Goal: Navigation & Orientation: Find specific page/section

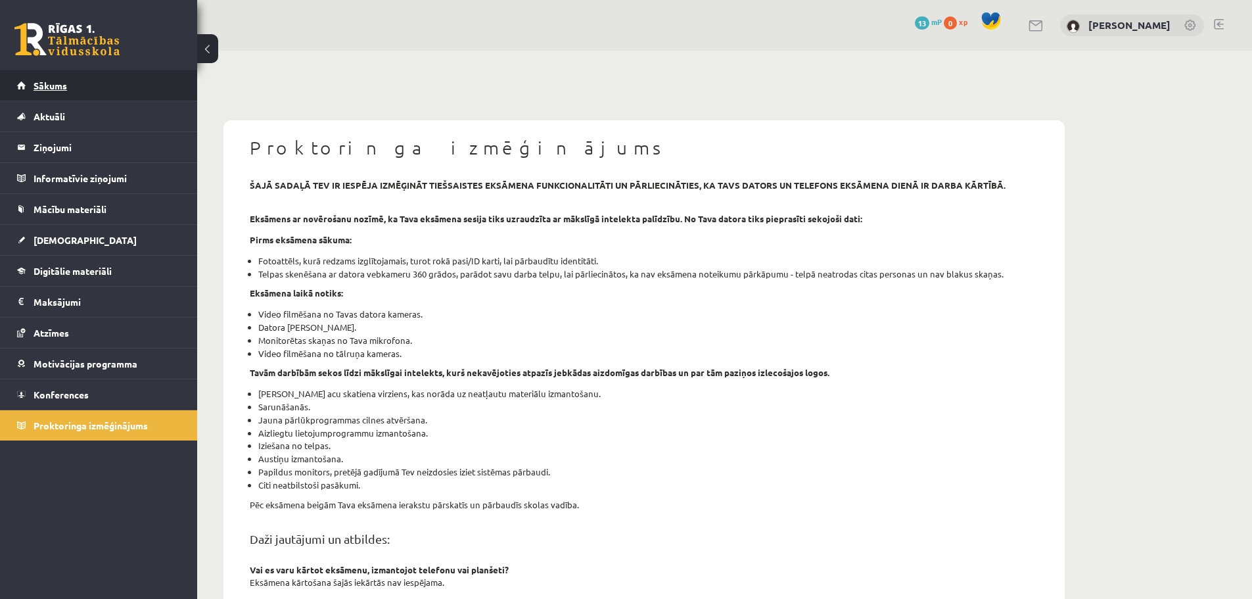
click at [66, 88] on span "Sākums" at bounding box center [51, 86] width 34 height 12
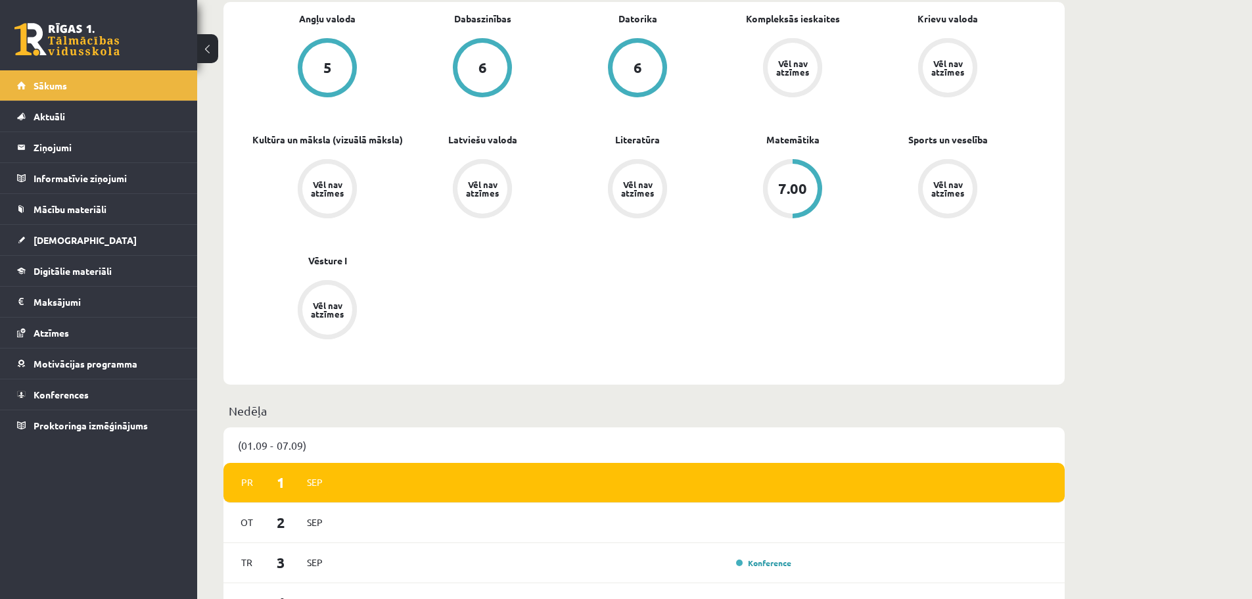
scroll to position [460, 0]
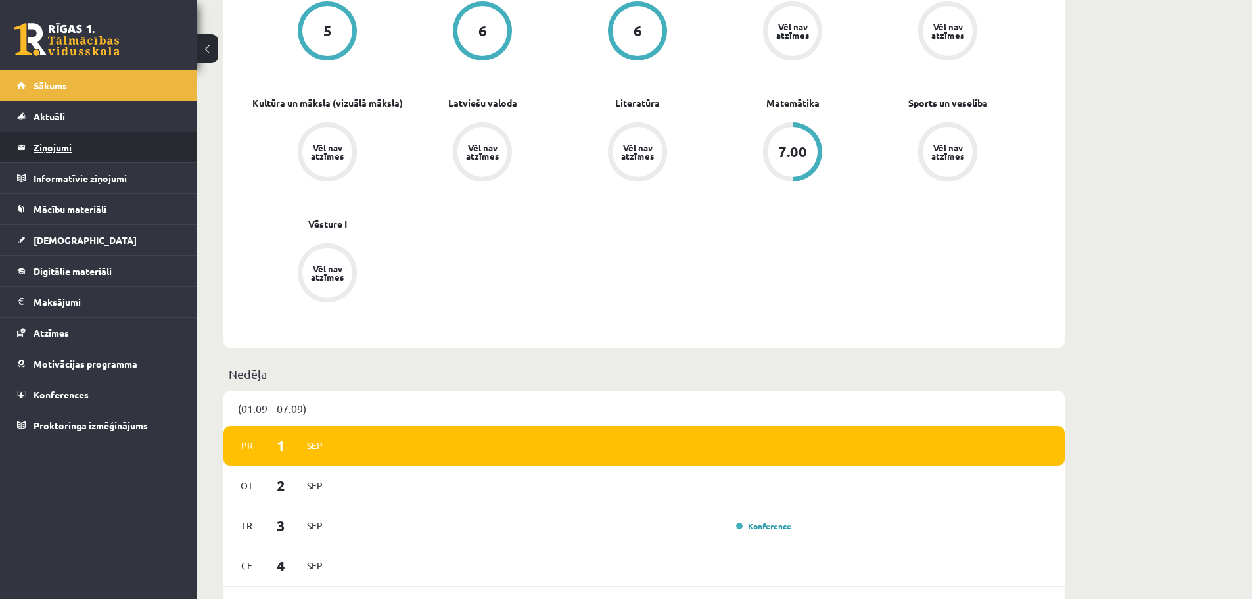
click at [64, 147] on legend "Ziņojumi 0" at bounding box center [107, 147] width 147 height 30
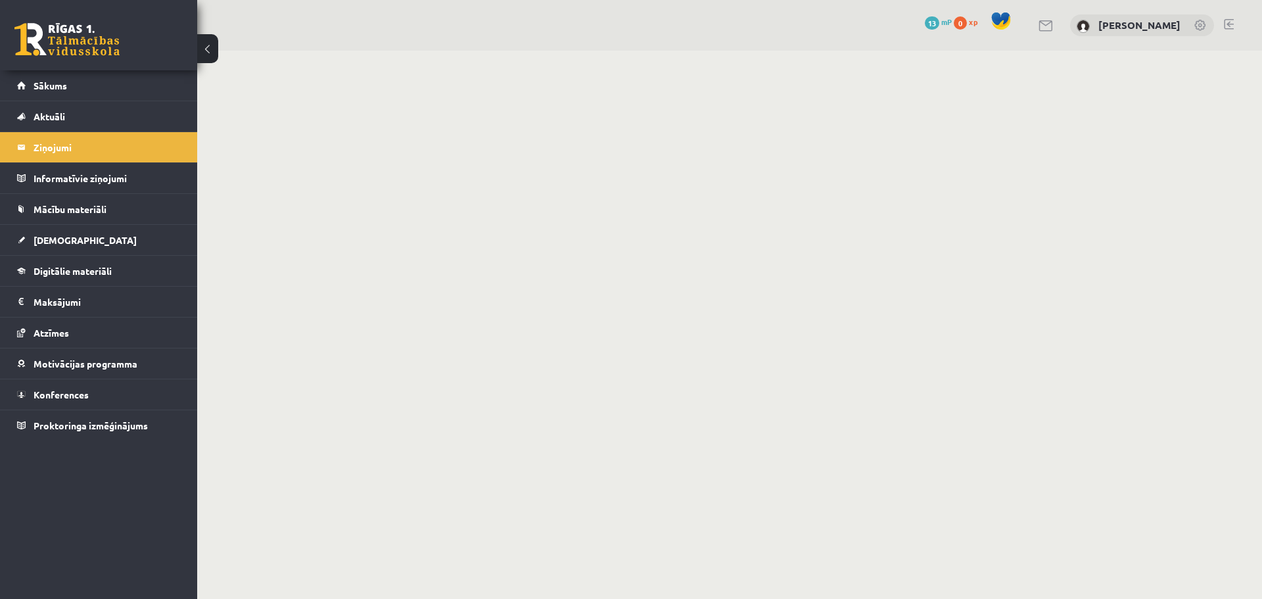
click at [88, 176] on legend "Informatīvie ziņojumi 0" at bounding box center [107, 178] width 147 height 30
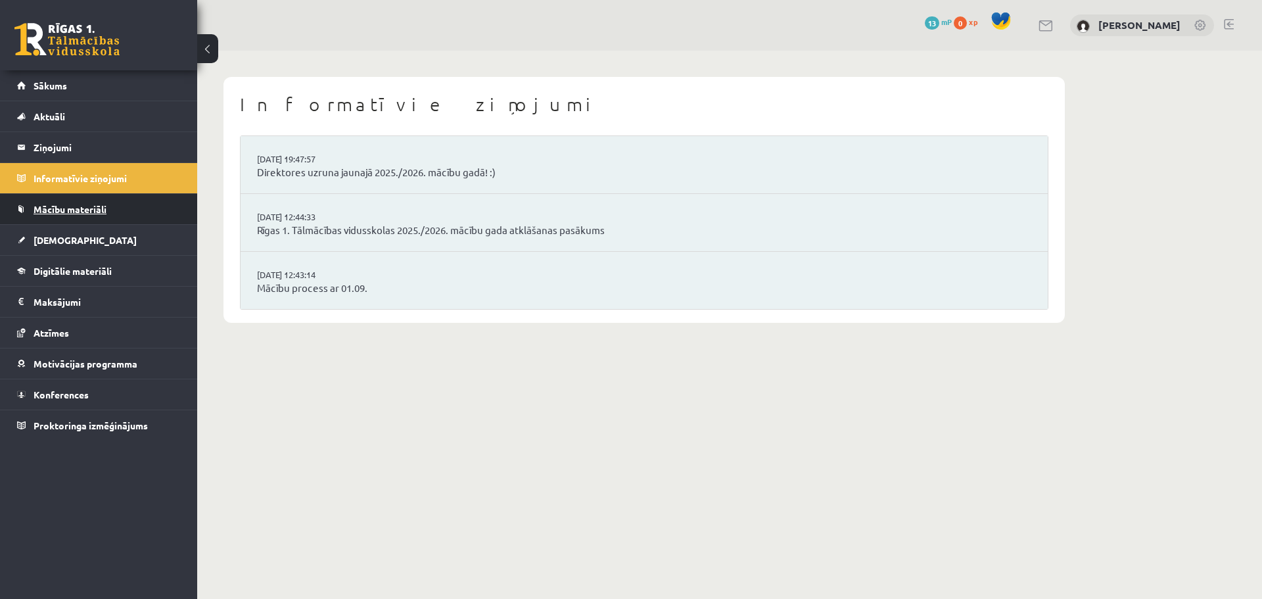
click at [99, 215] on link "Mācību materiāli" at bounding box center [99, 209] width 164 height 30
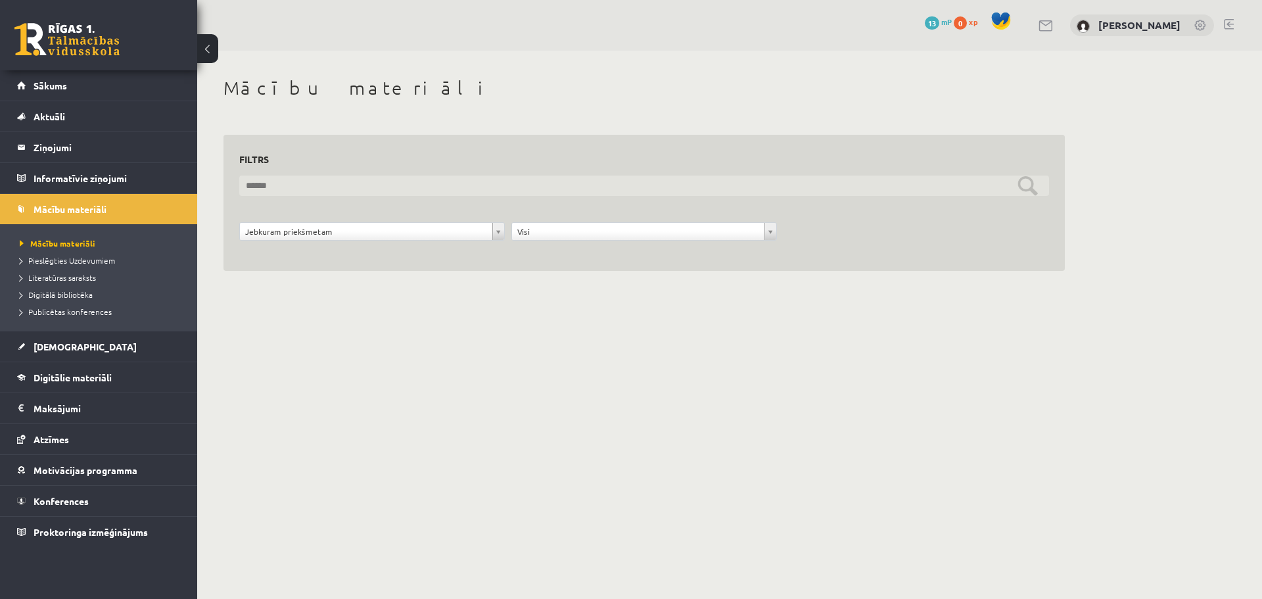
click at [352, 180] on input "text" at bounding box center [644, 185] width 810 height 20
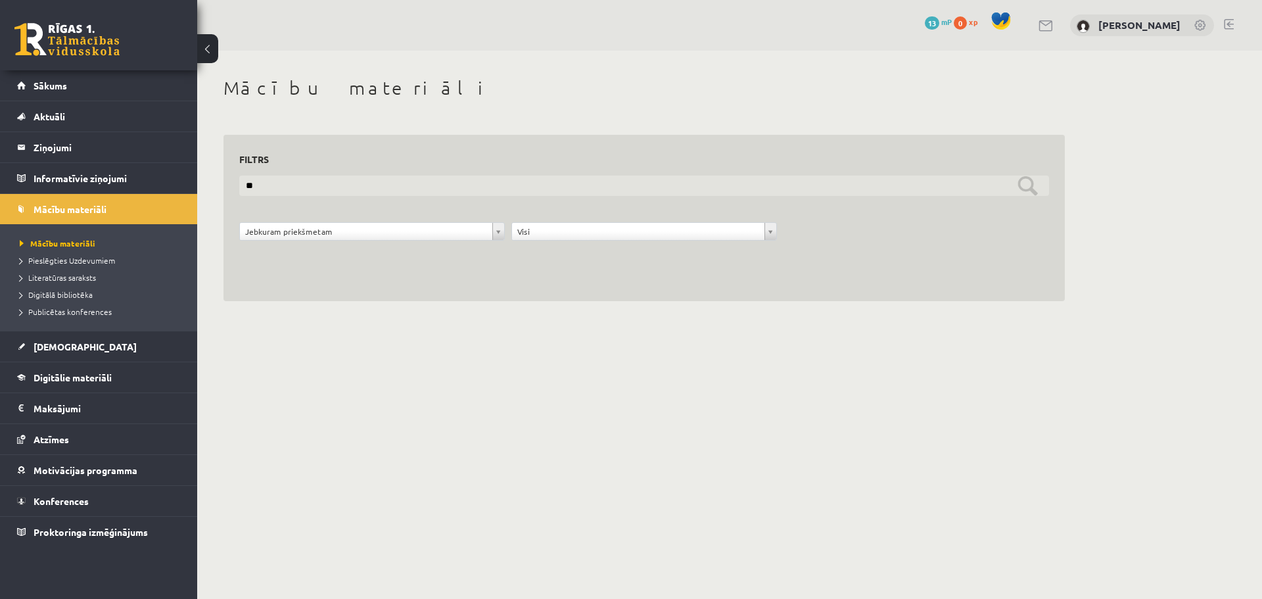
type input "*"
click at [1031, 181] on input "text" at bounding box center [644, 185] width 810 height 20
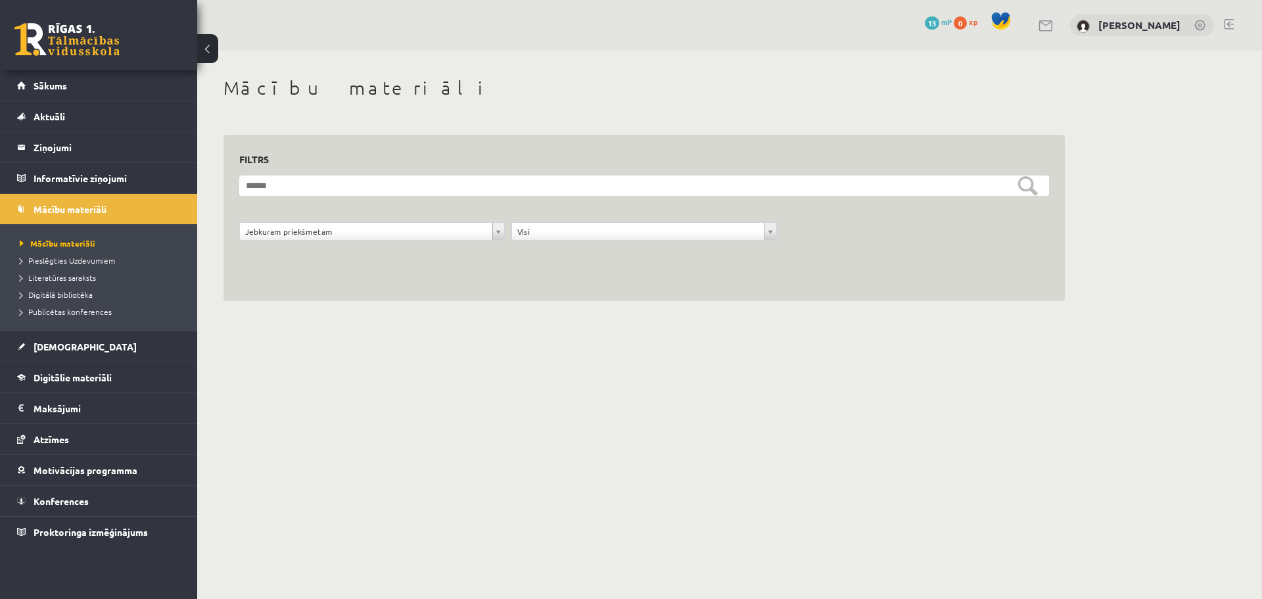
click at [538, 404] on body "0 Dāvanas 13 mP 0 xp [PERSON_NAME] Sākums Aktuāli Kā mācīties eSKOLĀ Kontakti N…" at bounding box center [631, 299] width 1262 height 599
click at [84, 275] on span "Literatūras saraksts" at bounding box center [58, 277] width 76 height 11
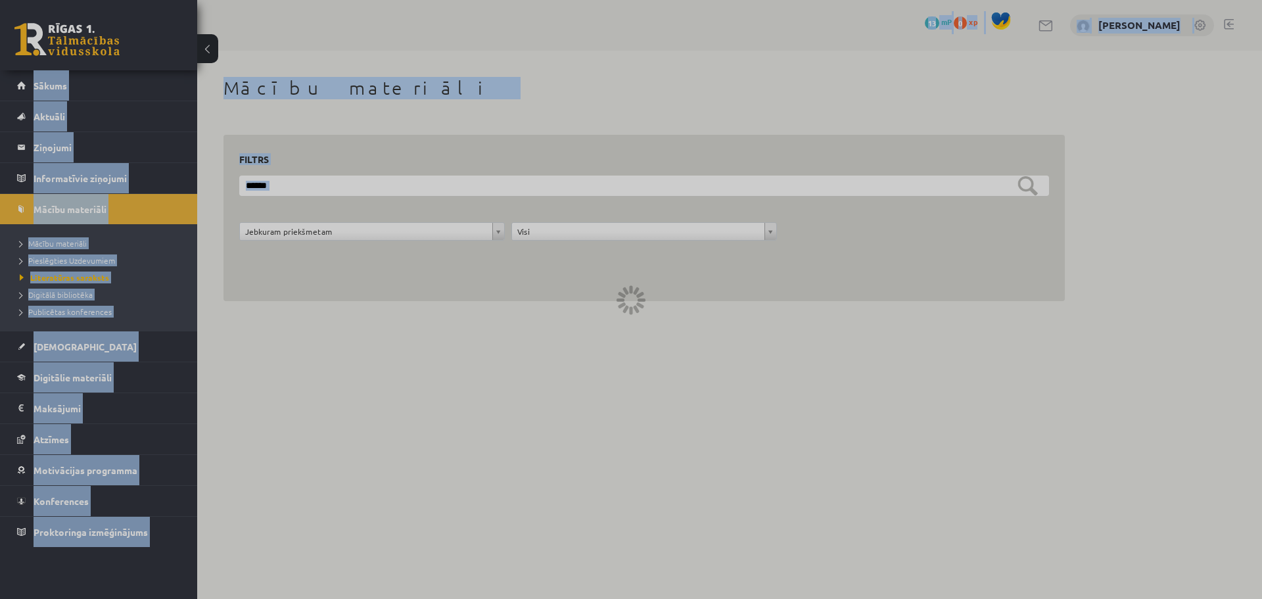
drag, startPoint x: 473, startPoint y: 484, endPoint x: 690, endPoint y: 616, distance: 253.9
click at [690, 598] on html "0 Dāvanas 13 mP 0 xp [PERSON_NAME] Sākums Aktuāli Kā mācīties eSKOLĀ Kontakti N…" at bounding box center [631, 299] width 1262 height 599
click at [588, 461] on div at bounding box center [631, 299] width 1262 height 599
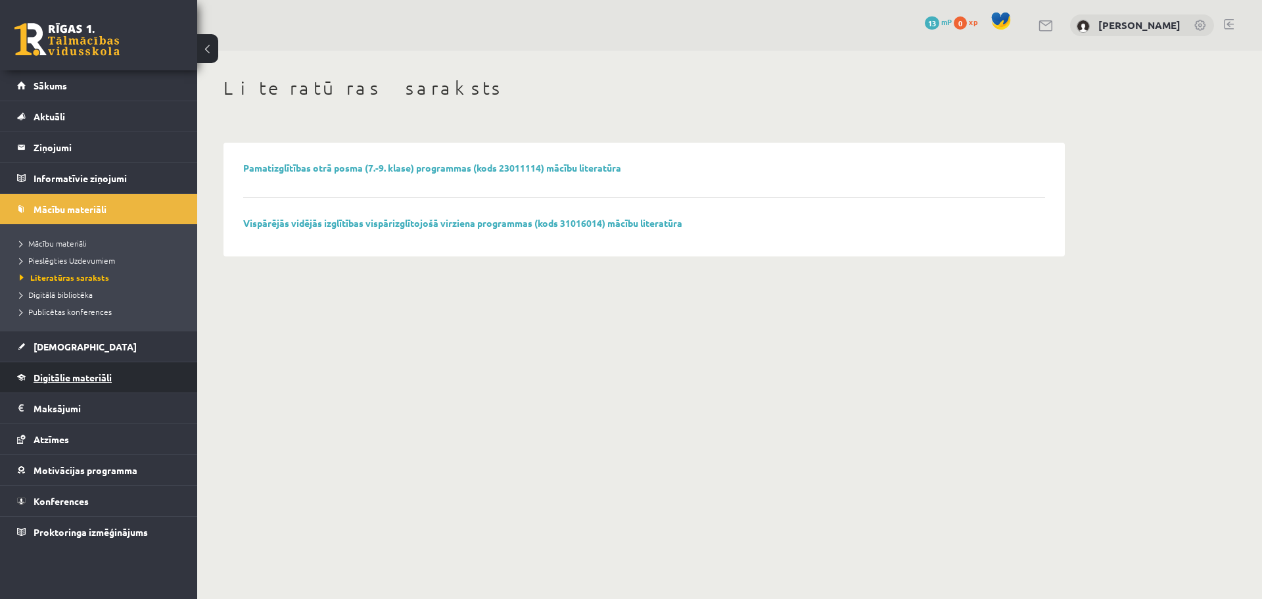
click at [42, 371] on link "Digitālie materiāli" at bounding box center [99, 377] width 164 height 30
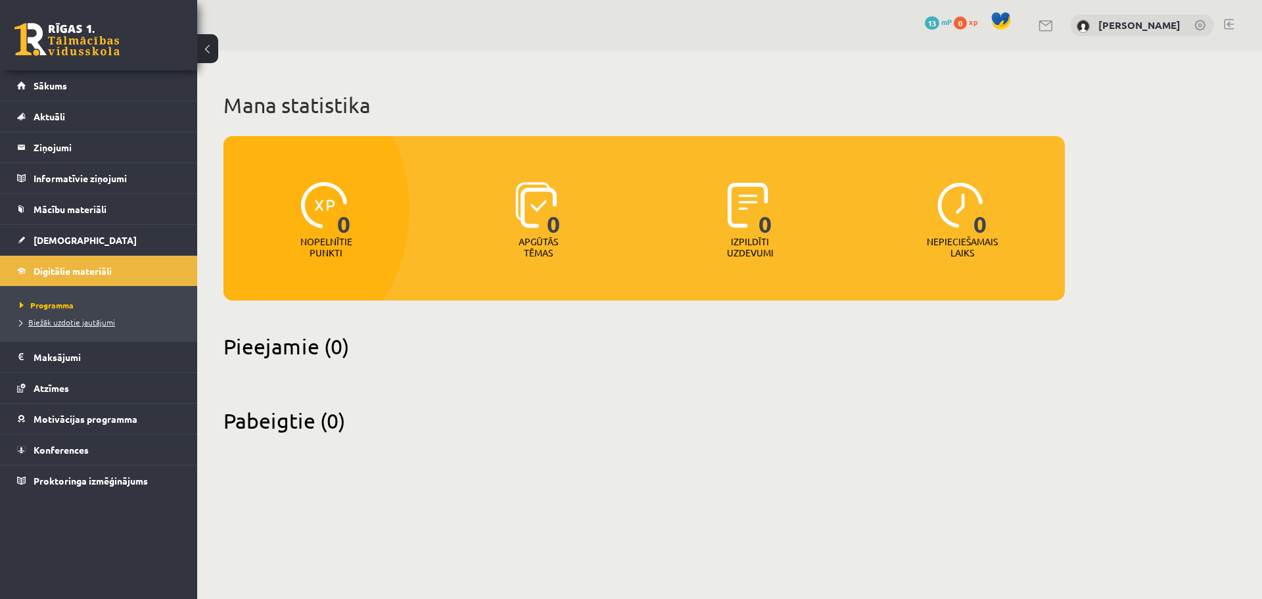
click at [93, 321] on span "Biežāk uzdotie jautājumi" at bounding box center [67, 322] width 95 height 11
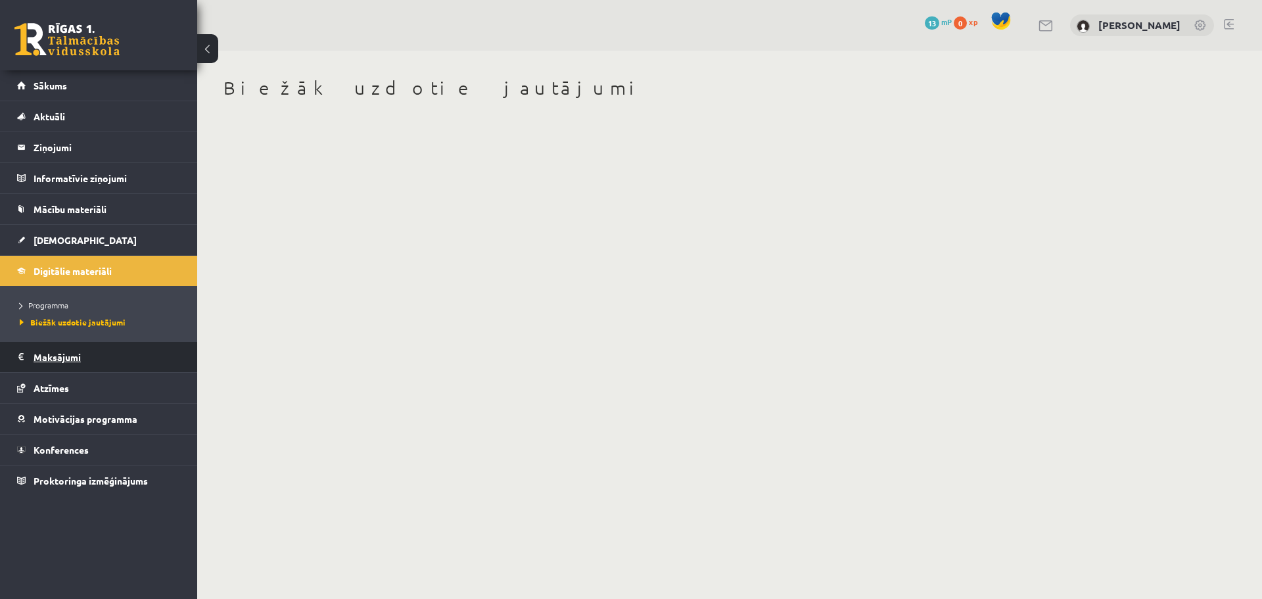
click at [36, 361] on legend "Maksājumi 0" at bounding box center [107, 357] width 147 height 30
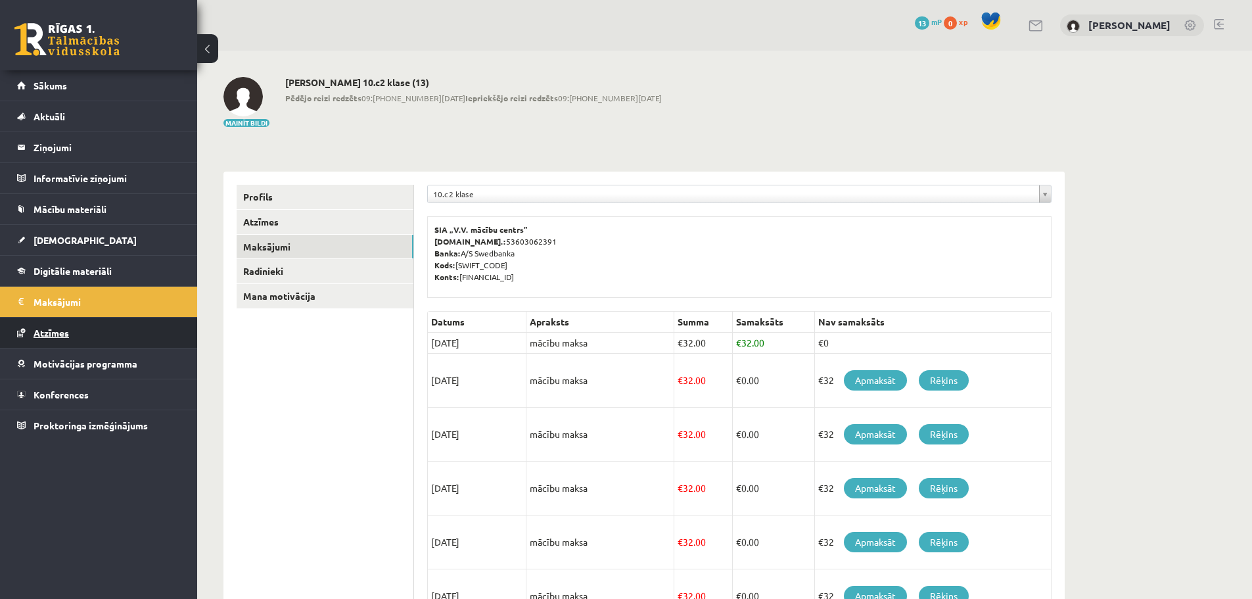
click at [58, 333] on span "Atzīmes" at bounding box center [51, 333] width 35 height 12
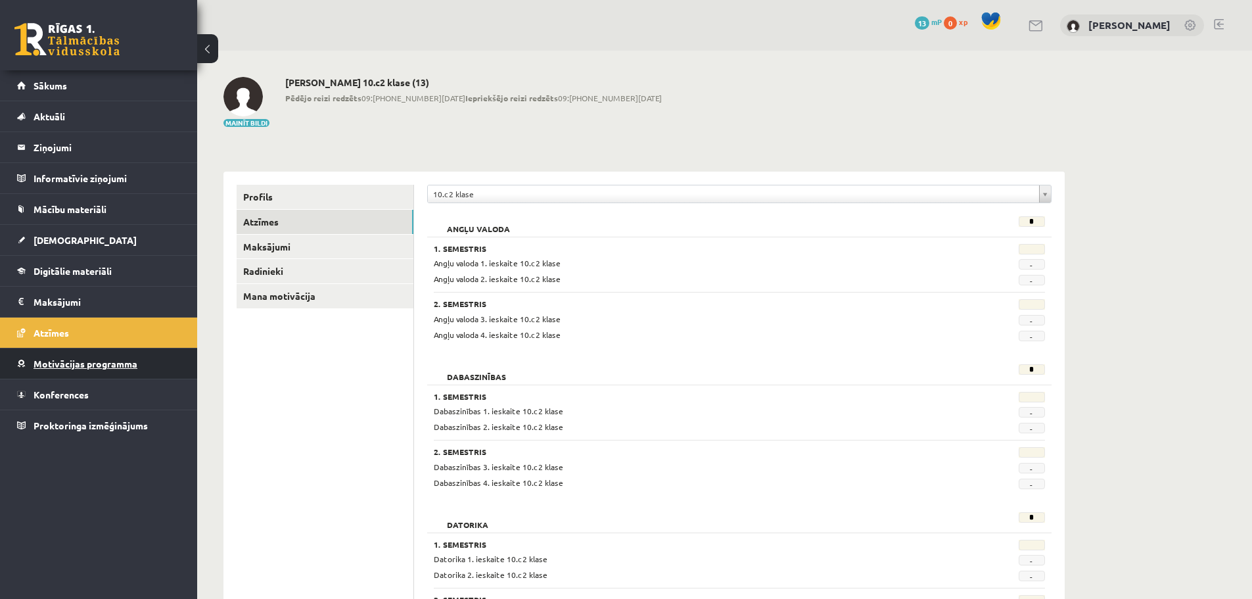
click at [63, 362] on span "Motivācijas programma" at bounding box center [86, 364] width 104 height 12
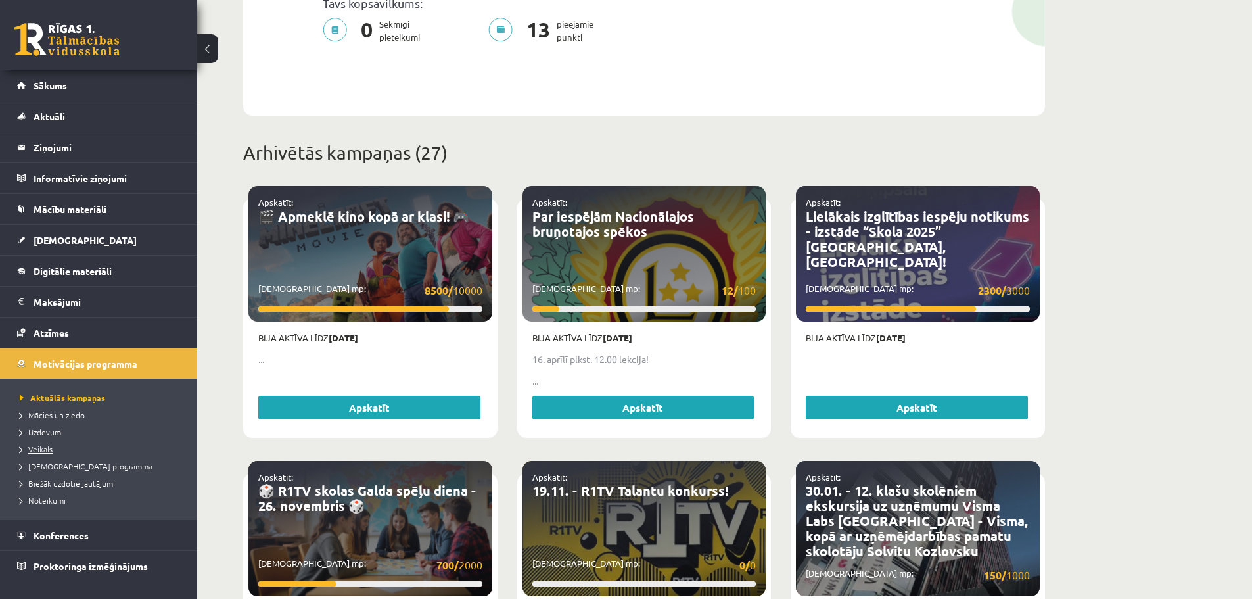
scroll to position [394, 0]
click at [64, 546] on link "Konferences" at bounding box center [99, 535] width 164 height 30
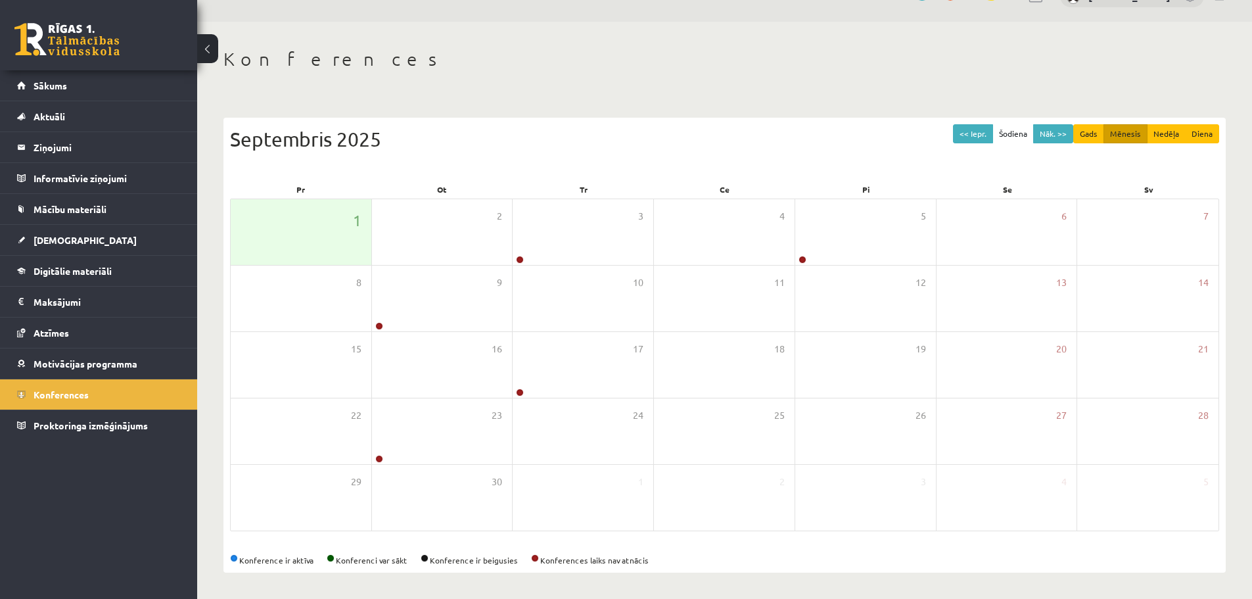
scroll to position [30, 0]
click at [559, 216] on div "3" at bounding box center [583, 232] width 141 height 66
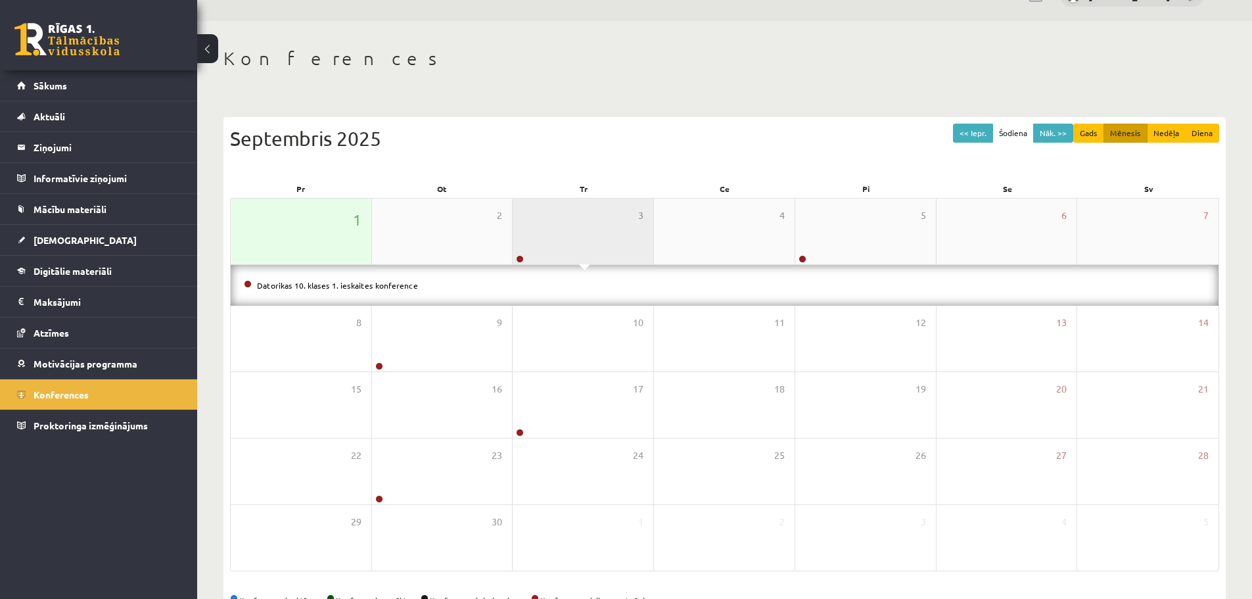
click at [558, 208] on div "3" at bounding box center [583, 231] width 141 height 66
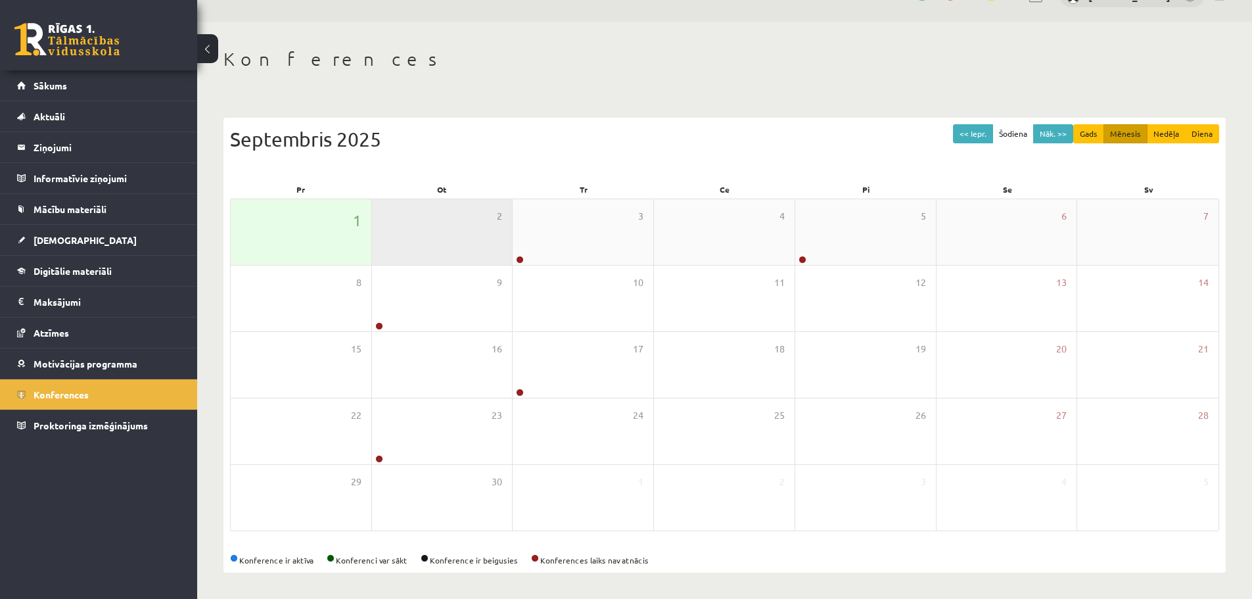
click at [450, 221] on div "2" at bounding box center [442, 232] width 141 height 66
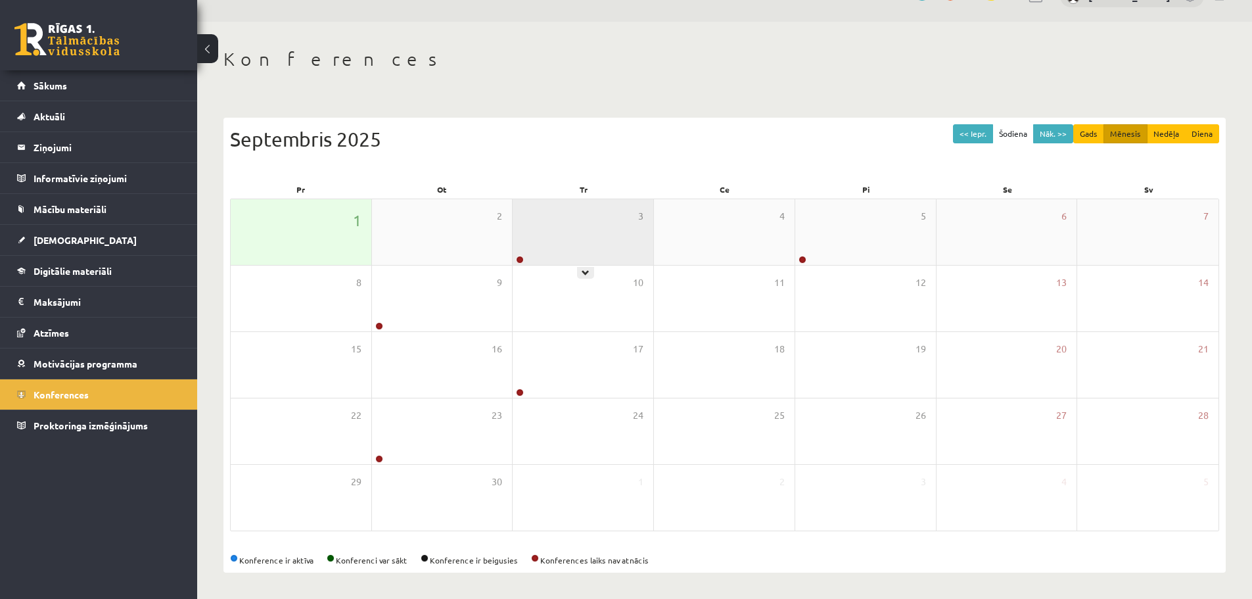
click at [594, 225] on div "3" at bounding box center [583, 232] width 141 height 66
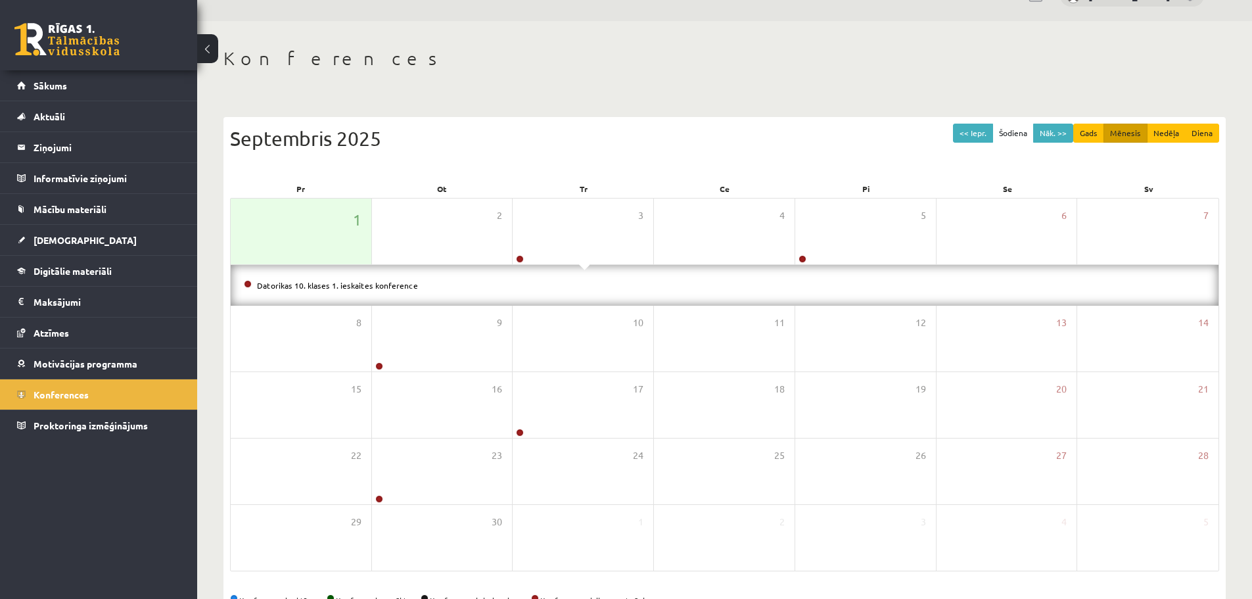
click at [346, 297] on div "Datorikas 10. klases 1. ieskaites konference" at bounding box center [725, 285] width 988 height 41
click at [354, 285] on link "Datorikas 10. klases 1. ieskaites konference" at bounding box center [337, 285] width 161 height 11
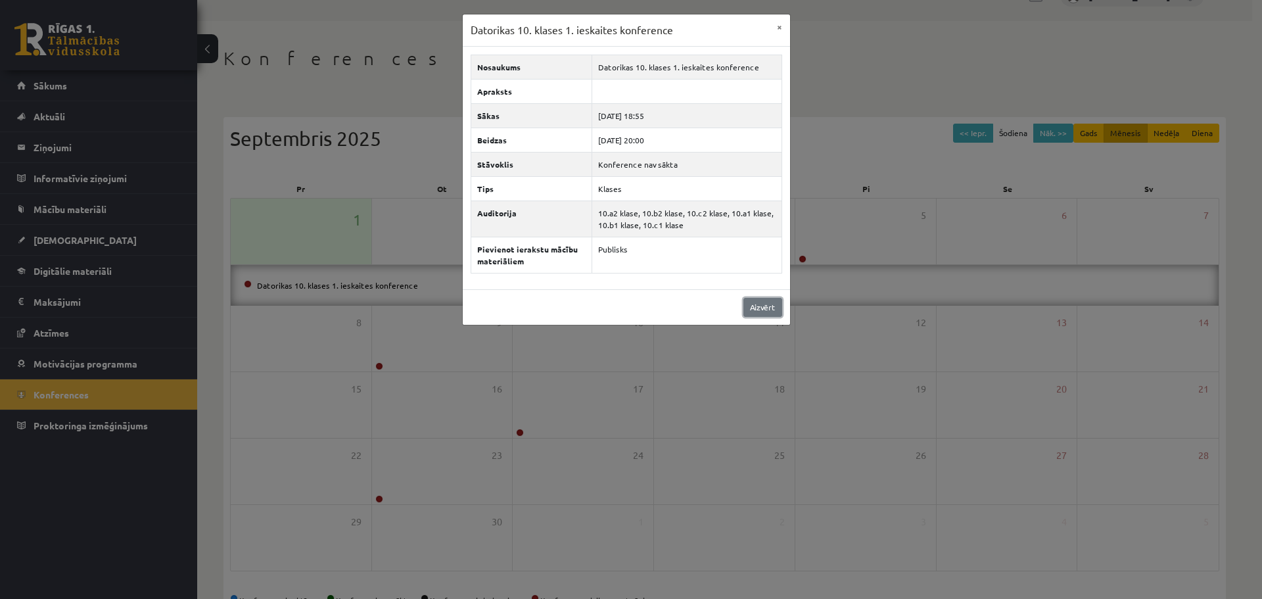
click at [763, 313] on link "Aizvērt" at bounding box center [762, 307] width 39 height 19
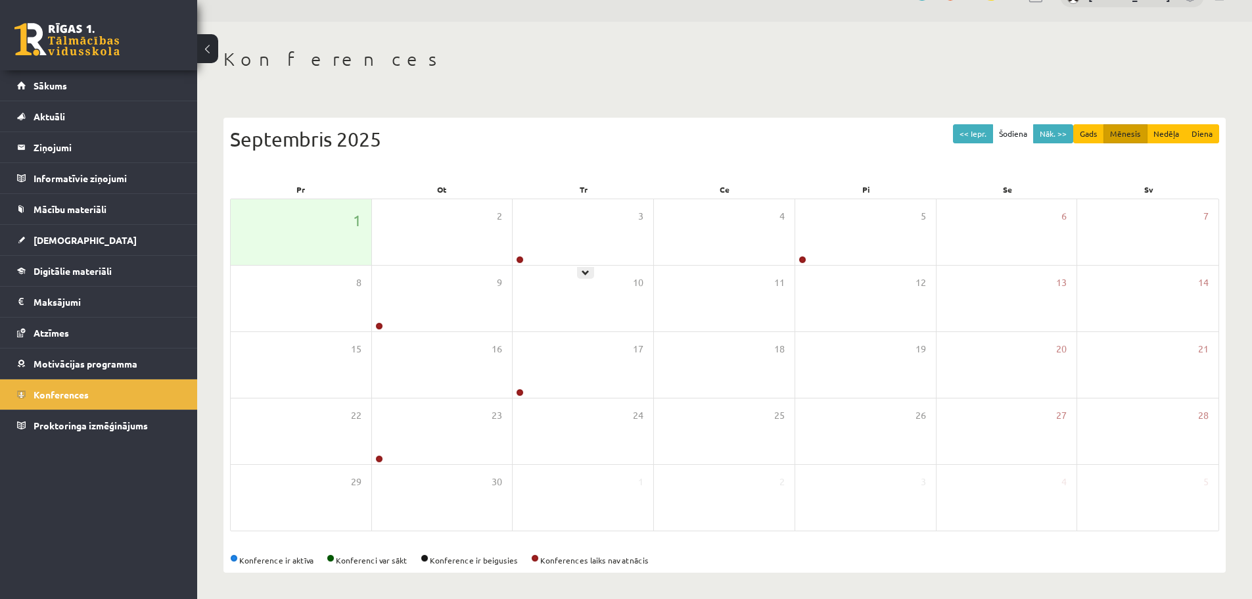
drag, startPoint x: 606, startPoint y: 256, endPoint x: 635, endPoint y: 129, distance: 130.7
click at [637, 131] on div "Septembris 2025" at bounding box center [724, 139] width 989 height 30
click at [101, 428] on span "Proktoringa izmēģinājums" at bounding box center [91, 425] width 114 height 12
